Goal: Find specific page/section

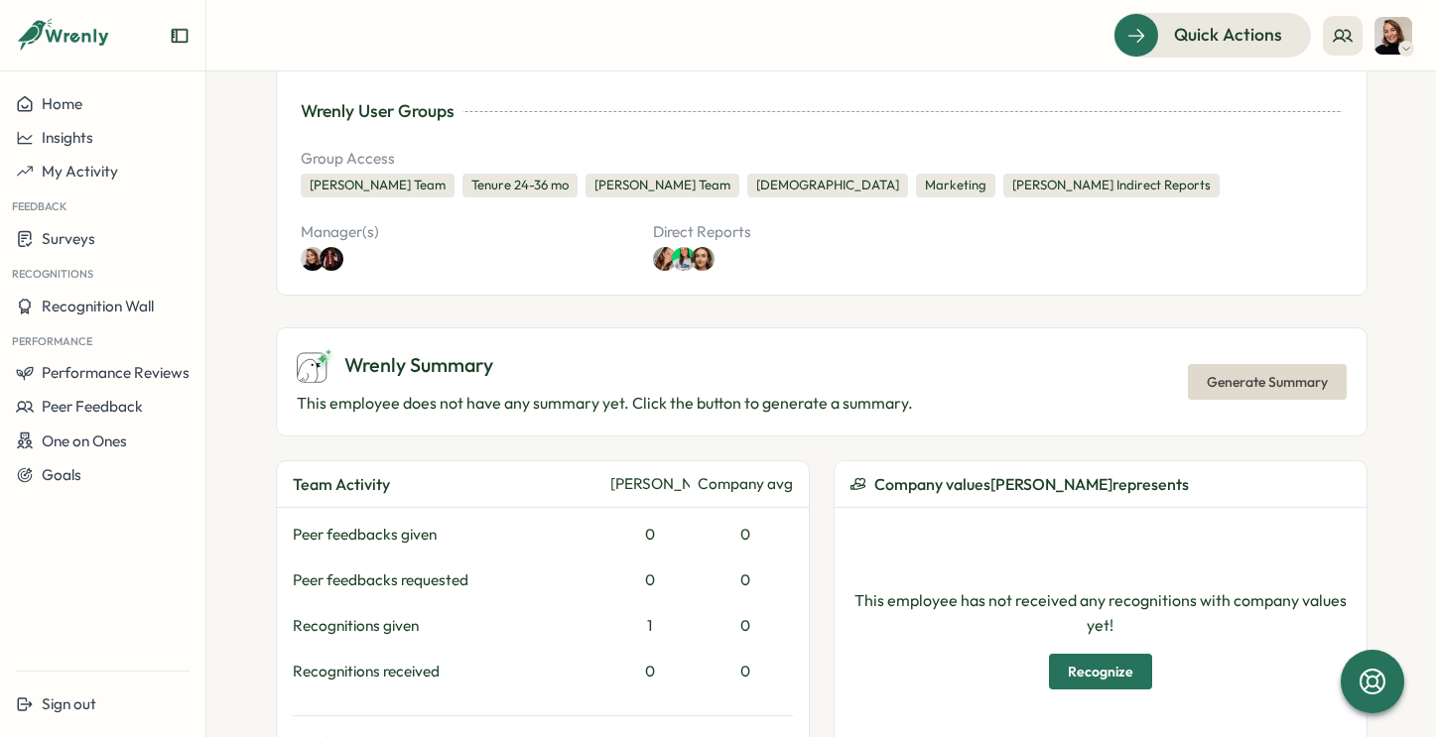
scroll to position [118, 0]
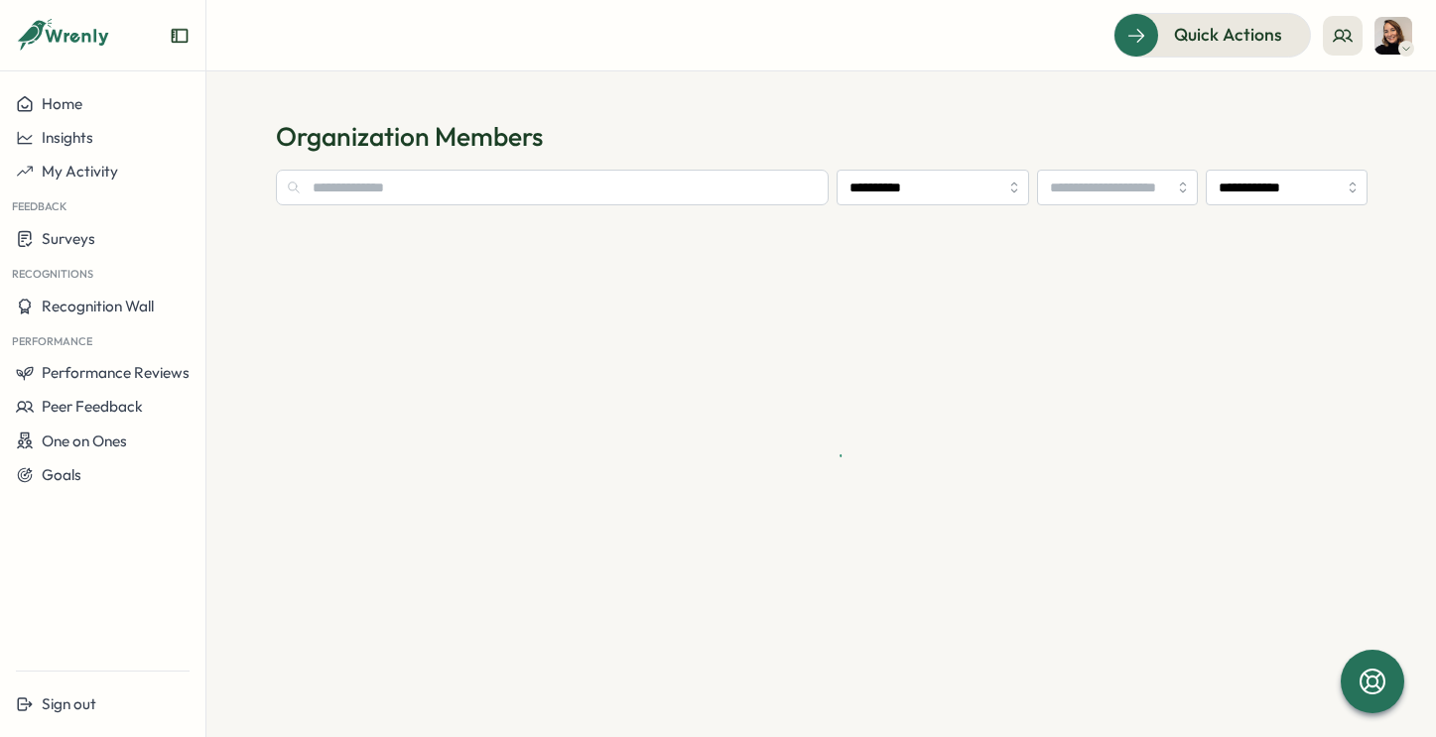
type input "**********"
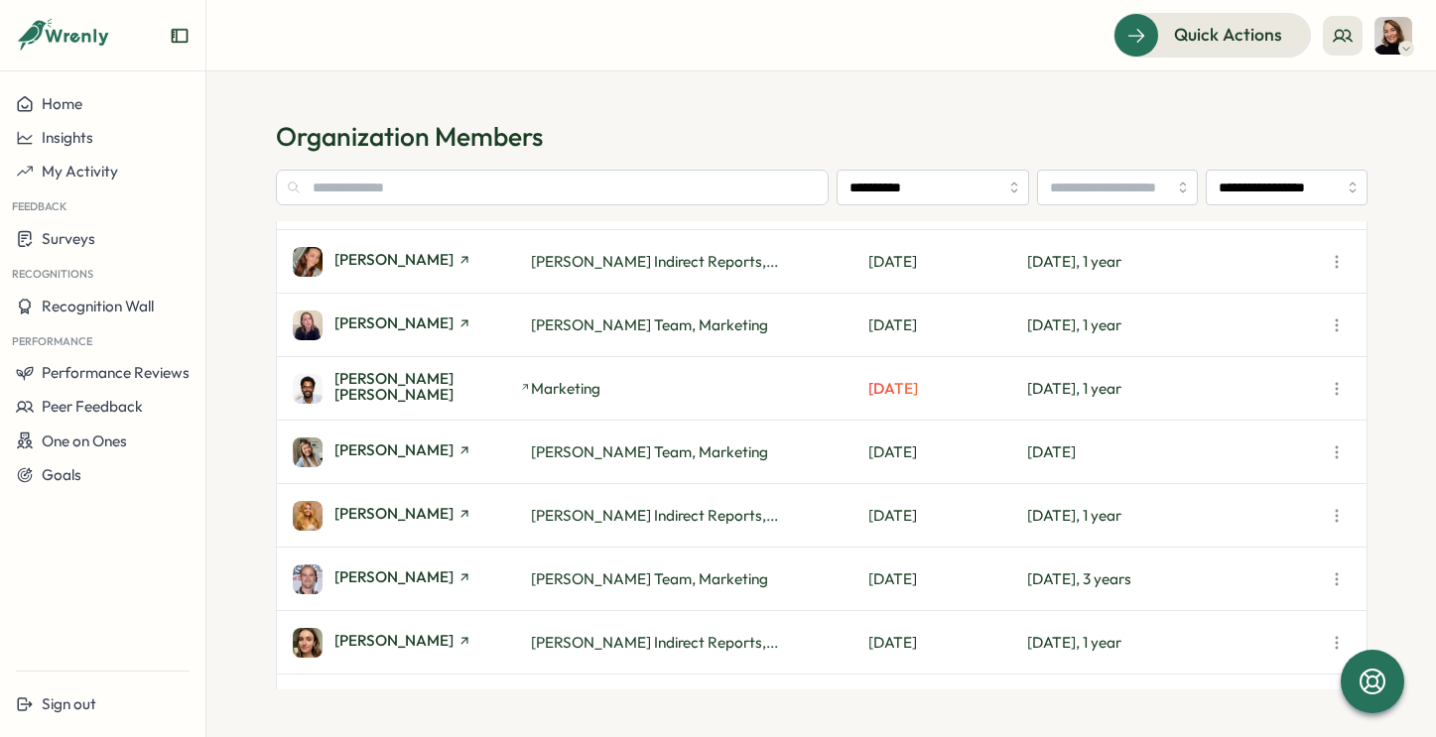
scroll to position [43, 0]
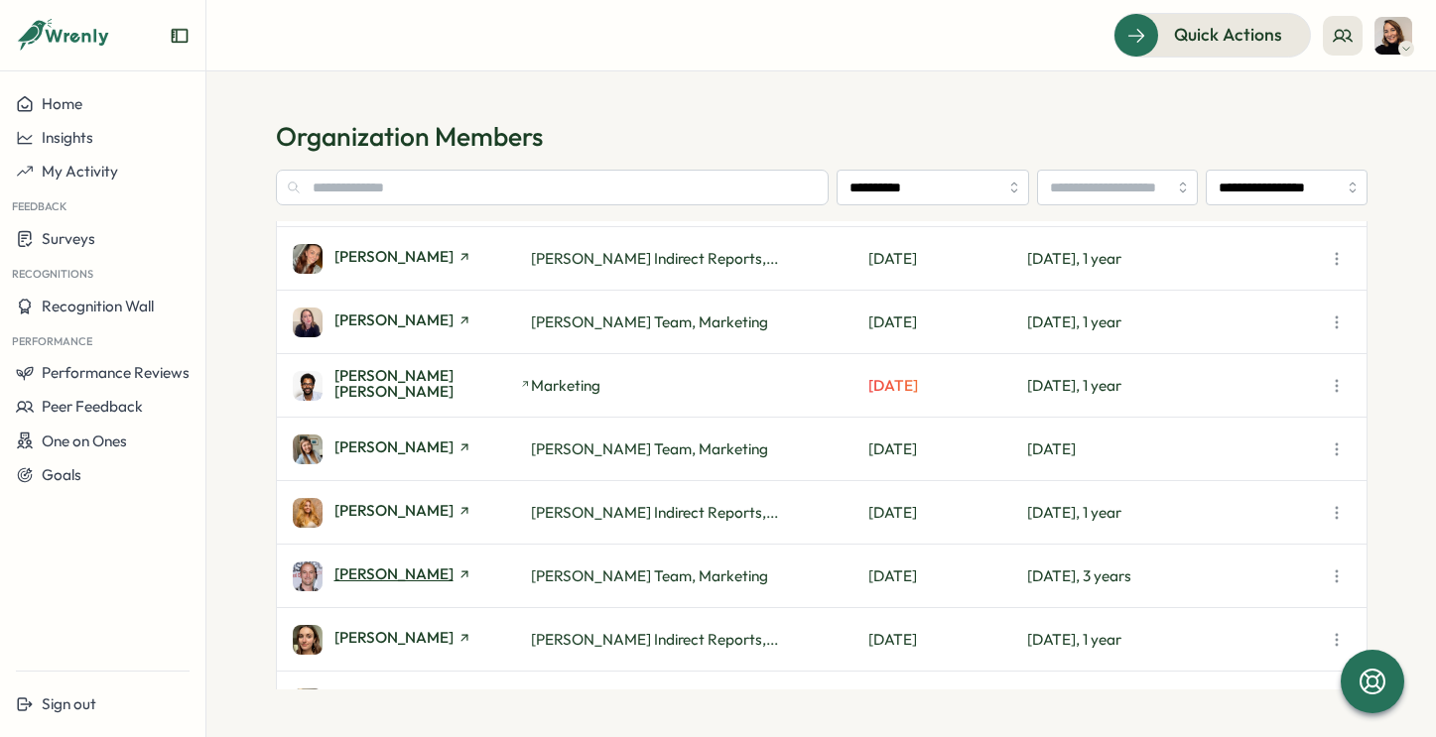
click at [457, 575] on icon at bounding box center [464, 575] width 14 height 14
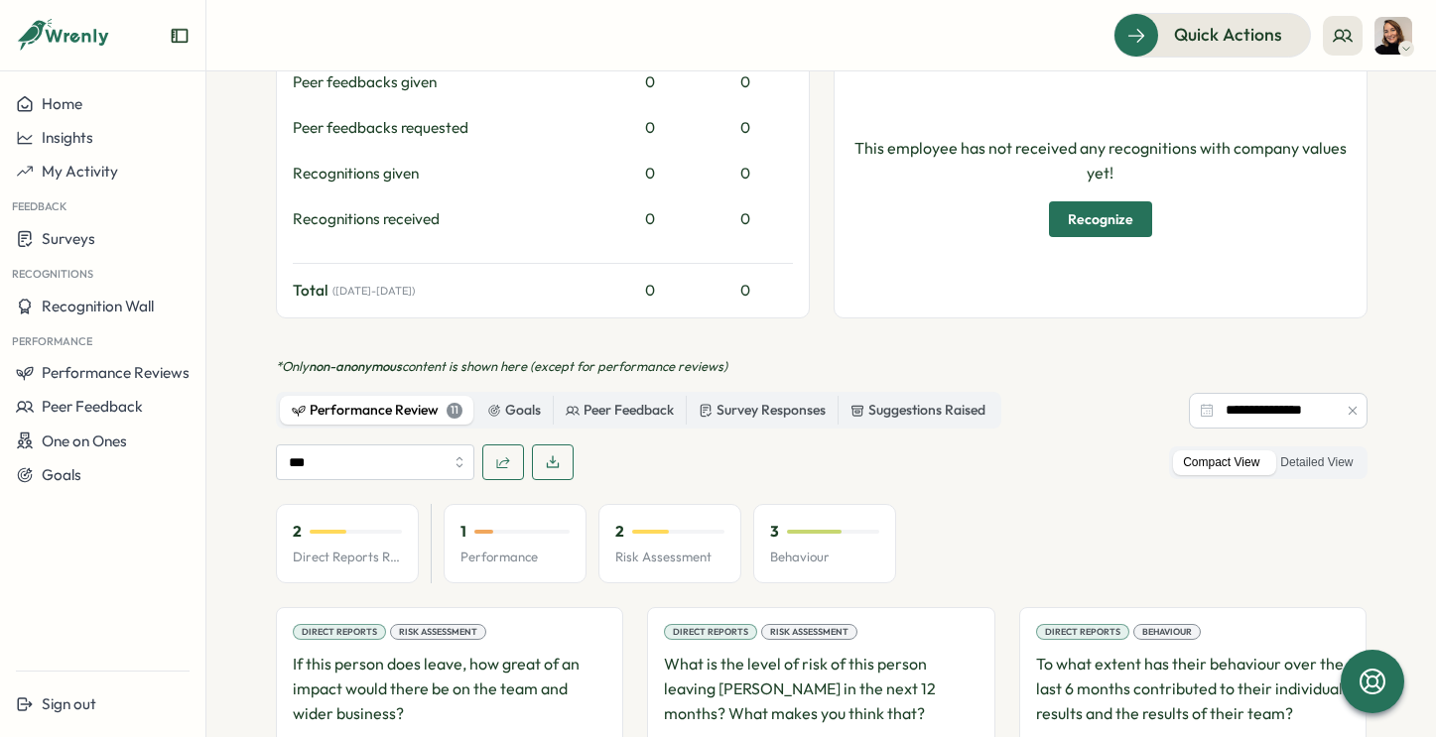
scroll to position [807, 0]
click at [1327, 456] on label "Detailed View" at bounding box center [1316, 460] width 92 height 25
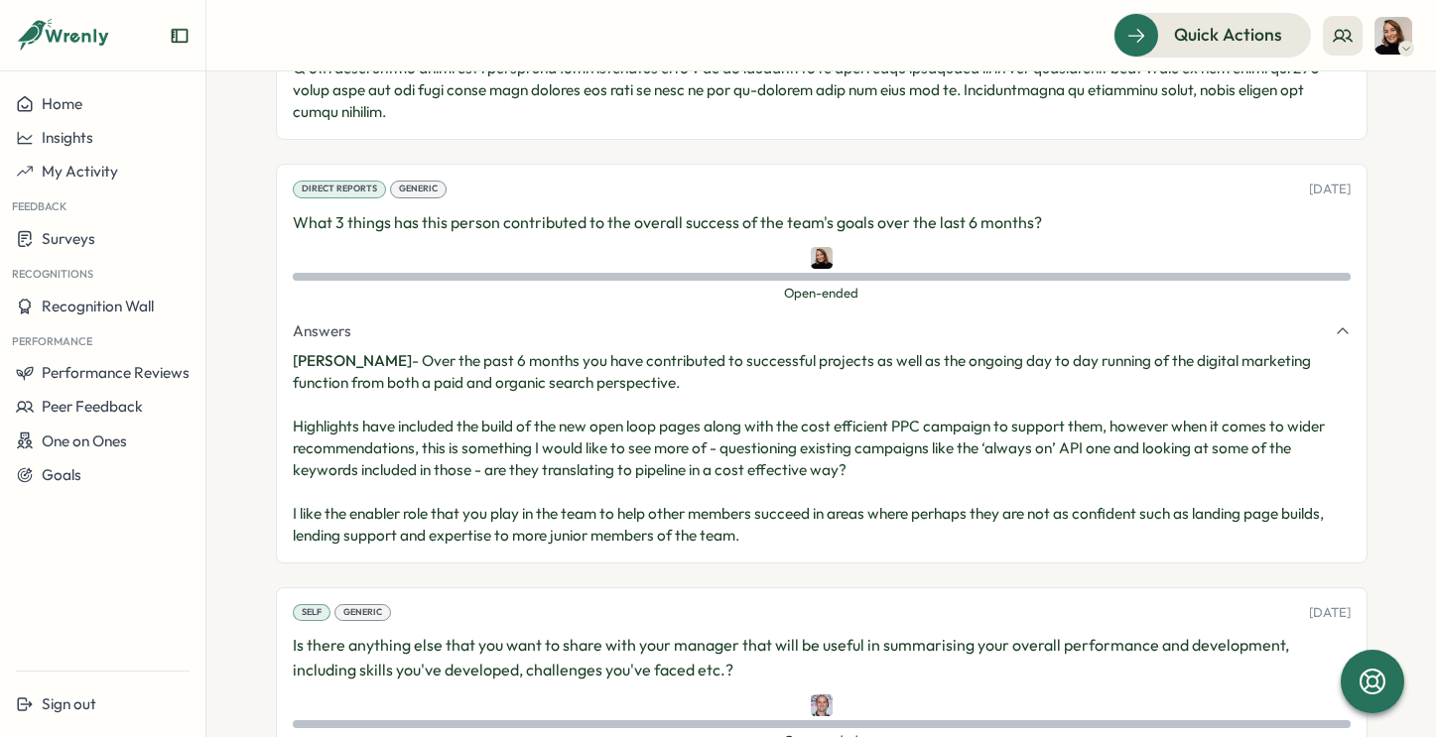
scroll to position [3244, 0]
